Goal: Register for event/course

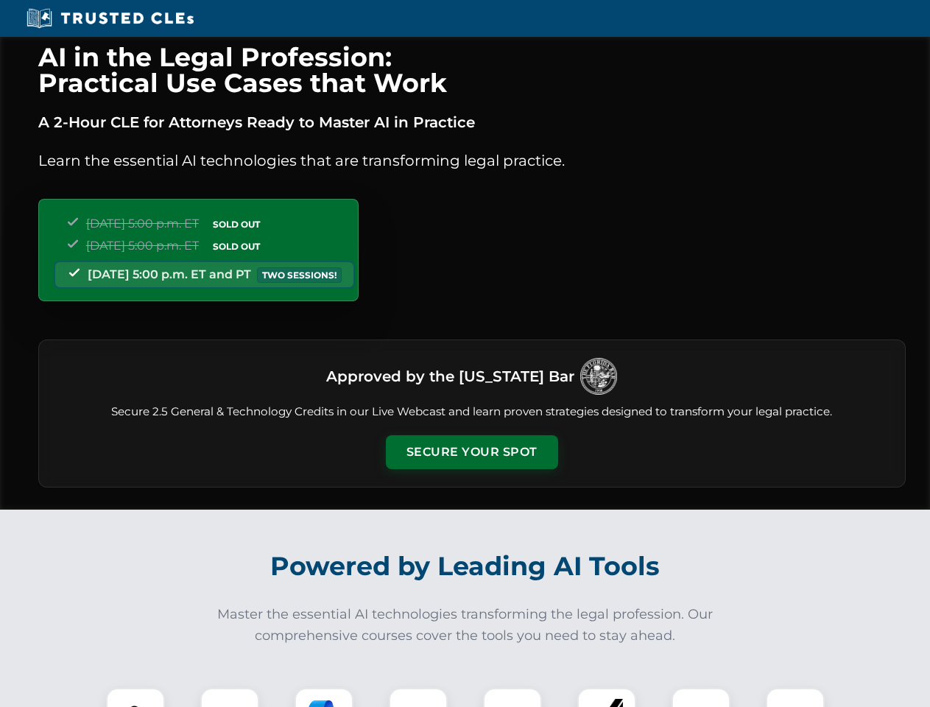
click at [471, 452] on button "Secure Your Spot" at bounding box center [472, 452] width 172 height 34
click at [135, 697] on img at bounding box center [135, 717] width 43 height 43
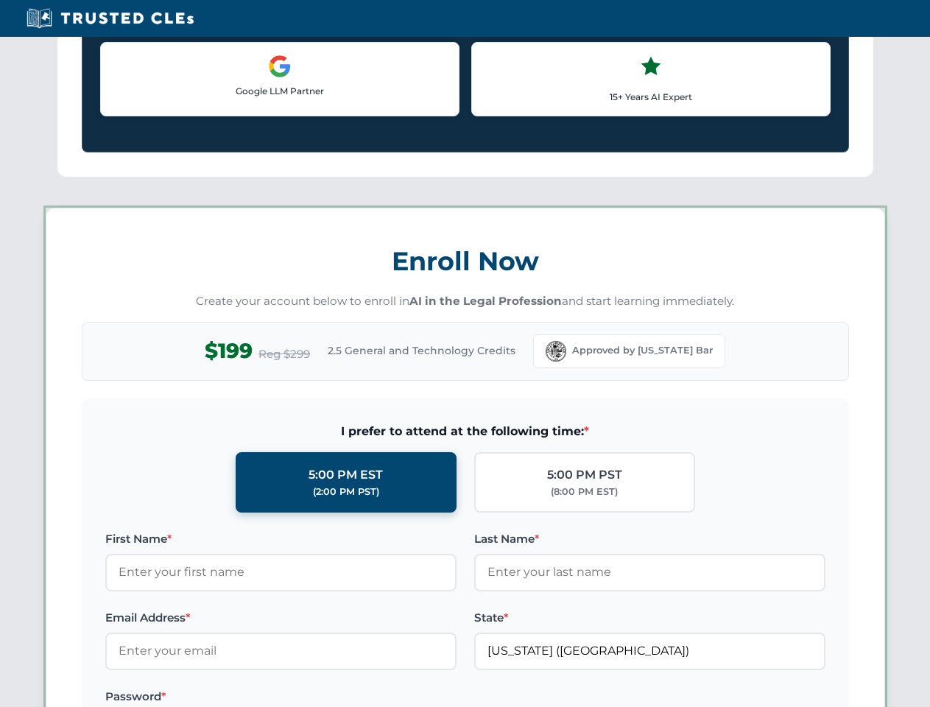
click at [324, 697] on label "Password *" at bounding box center [280, 696] width 351 height 18
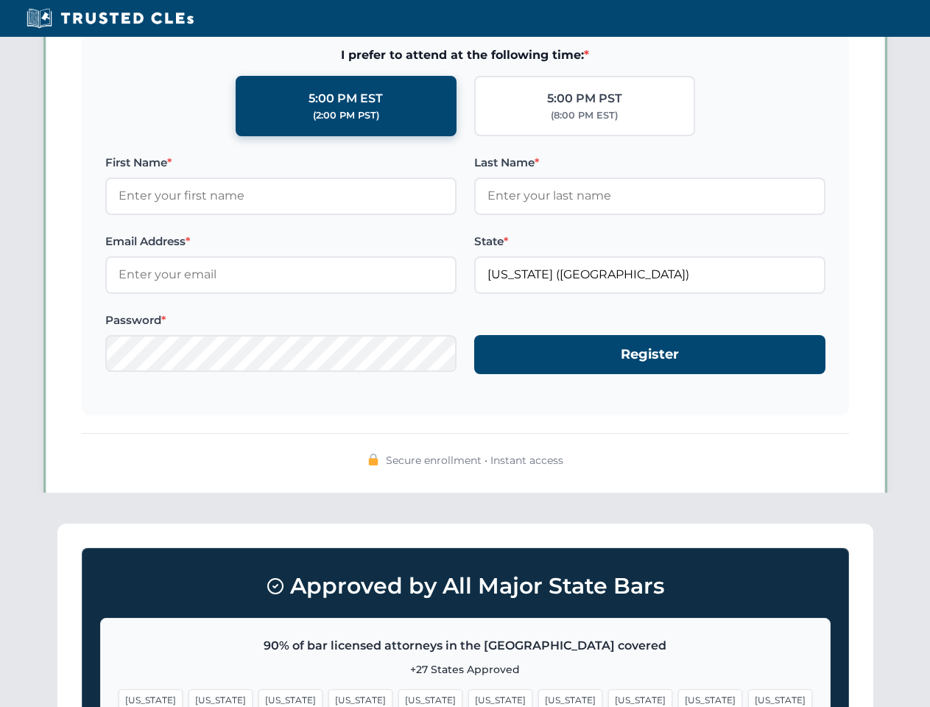
click at [678, 697] on span "[US_STATE]" at bounding box center [710, 699] width 64 height 21
